Goal: Use online tool/utility: Utilize a website feature to perform a specific function

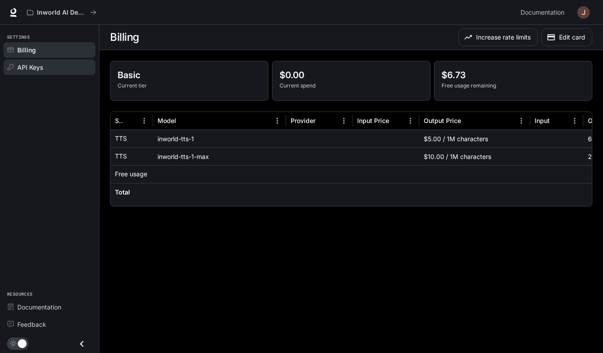
click at [42, 66] on span "API Keys" at bounding box center [30, 67] width 26 height 9
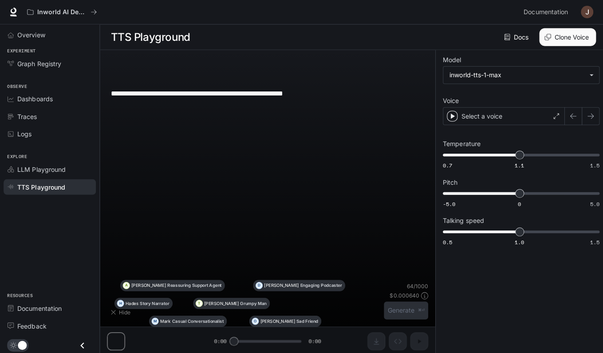
type input "****"
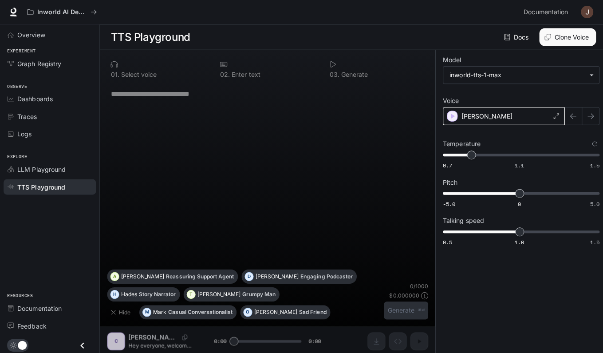
click at [525, 116] on div "[PERSON_NAME]" at bounding box center [500, 116] width 121 height 18
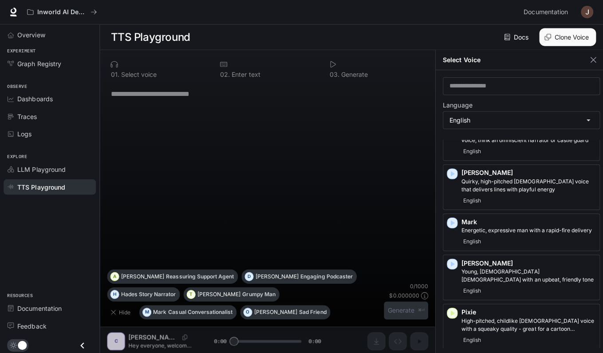
scroll to position [567, 0]
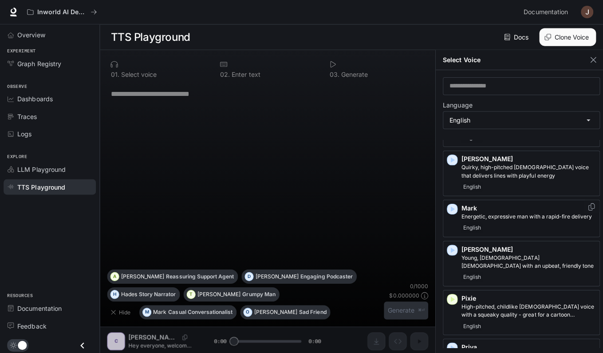
click at [451, 204] on icon "button" at bounding box center [449, 208] width 9 height 9
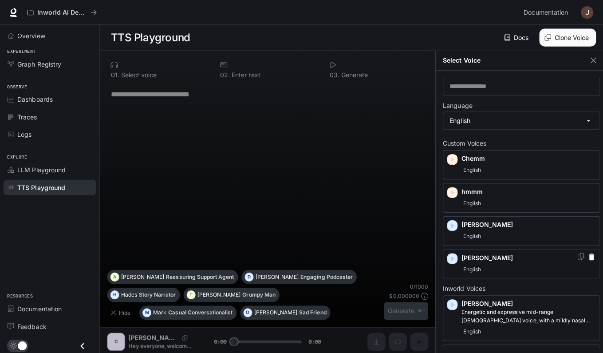
scroll to position [0, 0]
click at [449, 255] on icon "button" at bounding box center [450, 256] width 4 height 5
click at [332, 181] on div "* ​" at bounding box center [266, 175] width 319 height 185
click at [215, 105] on div "* ​" at bounding box center [266, 175] width 319 height 185
click at [495, 258] on p "[PERSON_NAME]" at bounding box center [526, 256] width 134 height 9
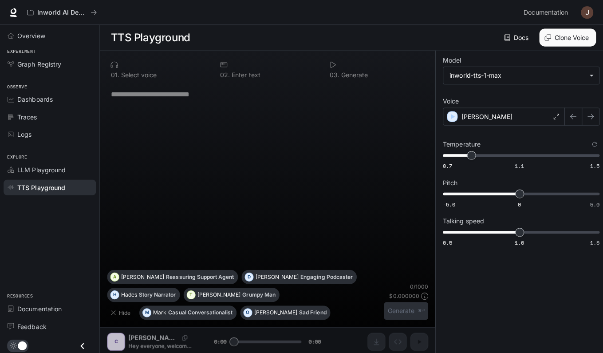
click at [189, 100] on div "* ​" at bounding box center [266, 93] width 312 height 21
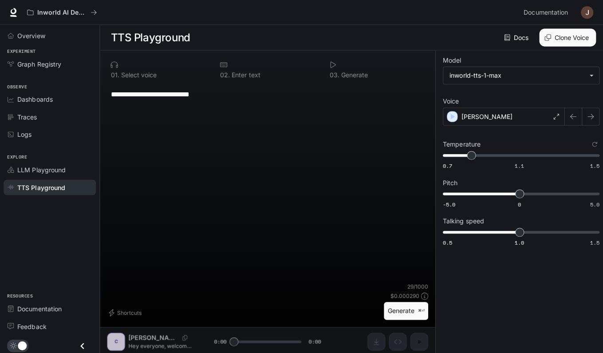
scroll to position [3, 0]
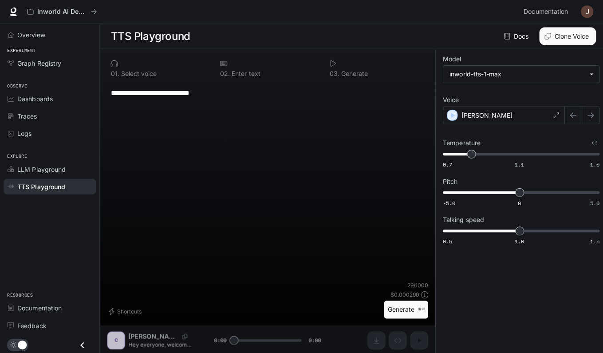
type textarea "**********"
click at [406, 309] on button "Generate ⌘⏎" at bounding box center [404, 309] width 44 height 18
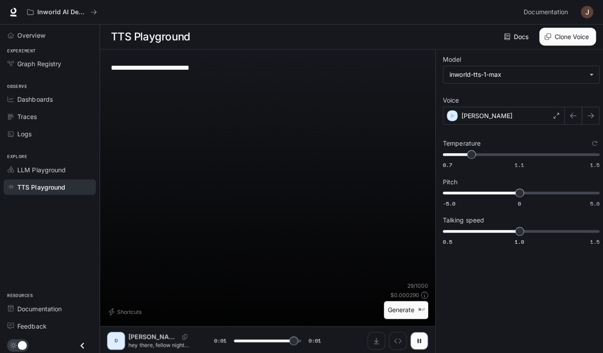
type input "*"
click at [528, 114] on div "[PERSON_NAME]" at bounding box center [500, 116] width 121 height 18
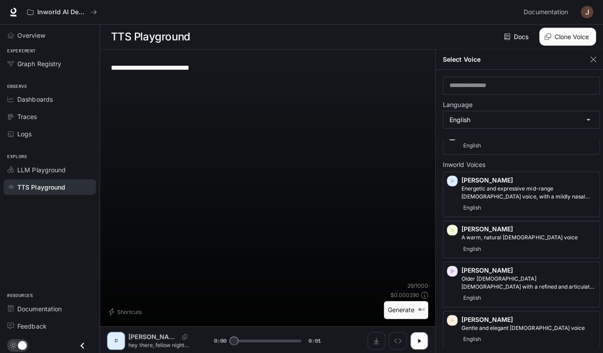
scroll to position [136, 0]
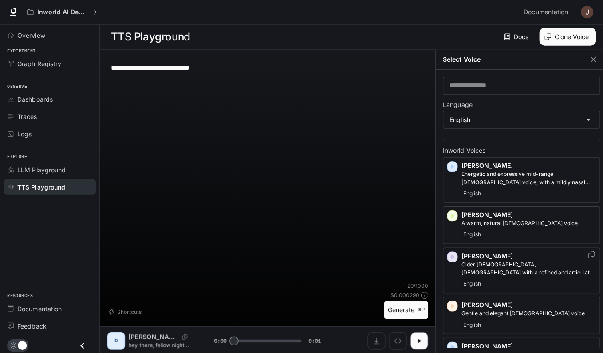
click at [449, 252] on icon "button" at bounding box center [449, 255] width 9 height 9
